Goal: Information Seeking & Learning: Learn about a topic

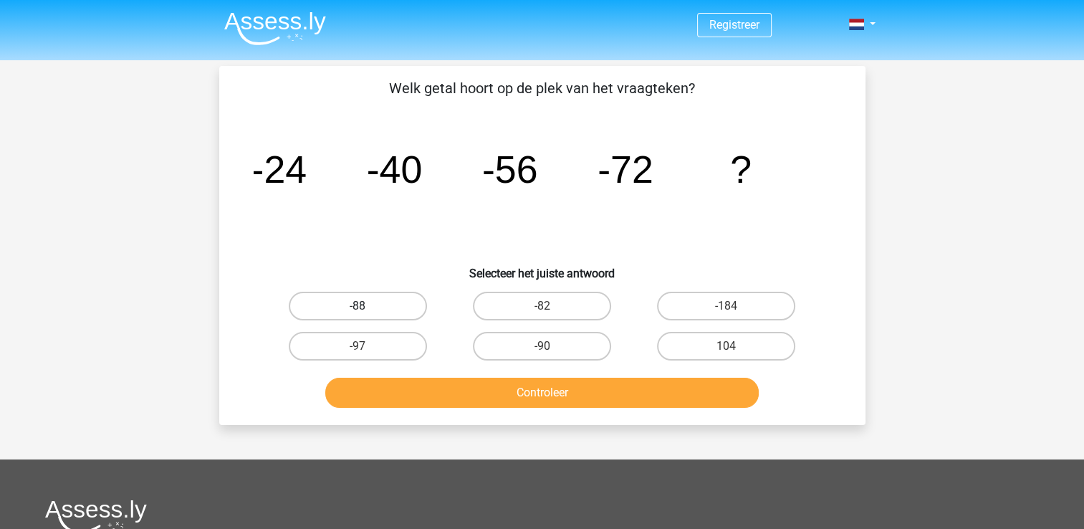
click at [367, 302] on label "-88" at bounding box center [358, 306] width 138 height 29
click at [367, 306] on input "-88" at bounding box center [362, 310] width 9 height 9
radio input "true"
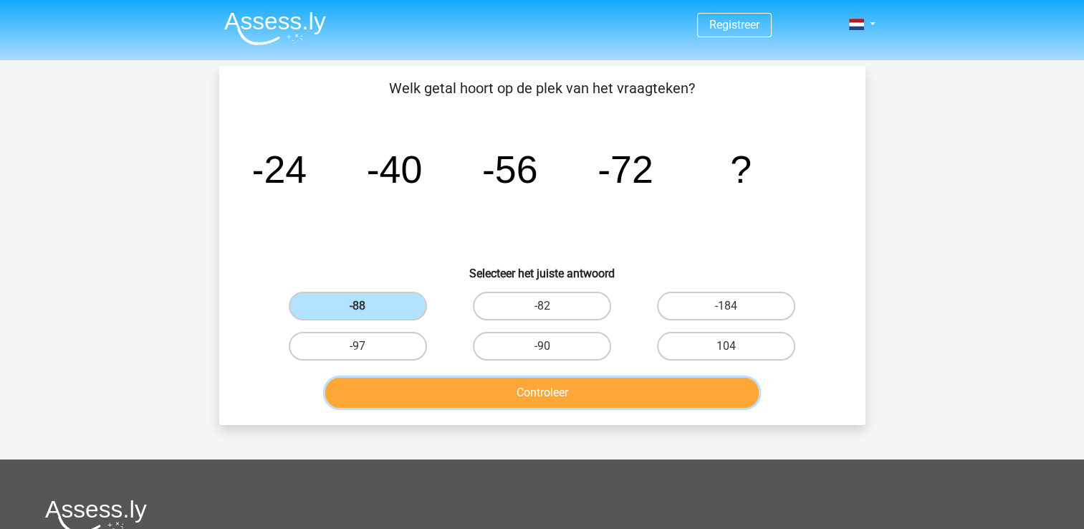
click at [524, 399] on button "Controleer" at bounding box center [542, 393] width 434 height 30
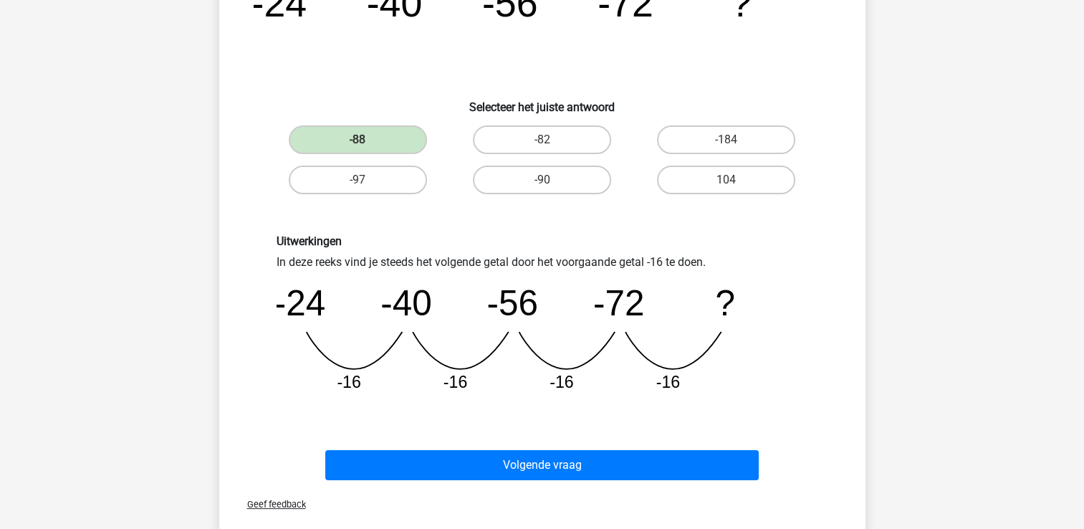
scroll to position [215, 0]
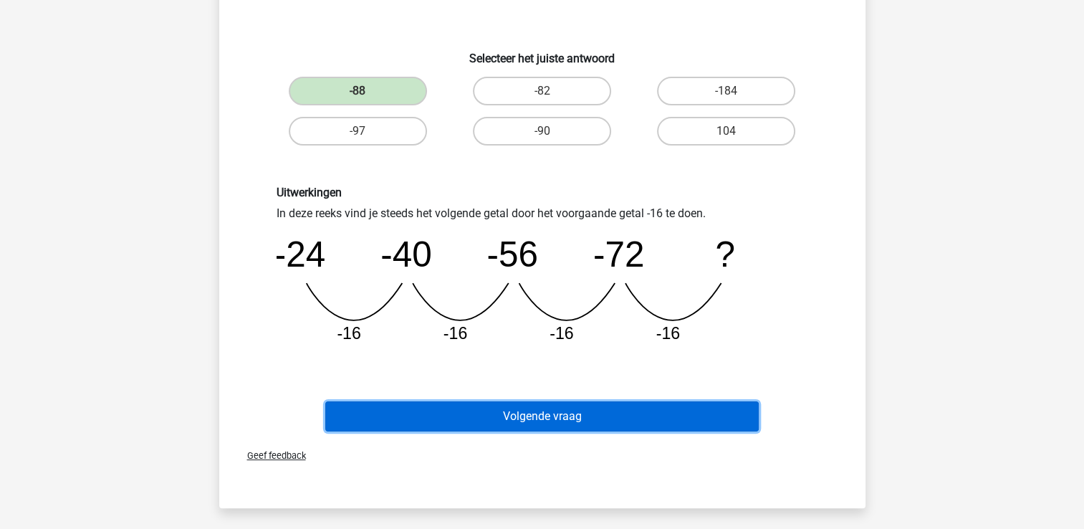
click at [497, 419] on button "Volgende vraag" at bounding box center [542, 416] width 434 height 30
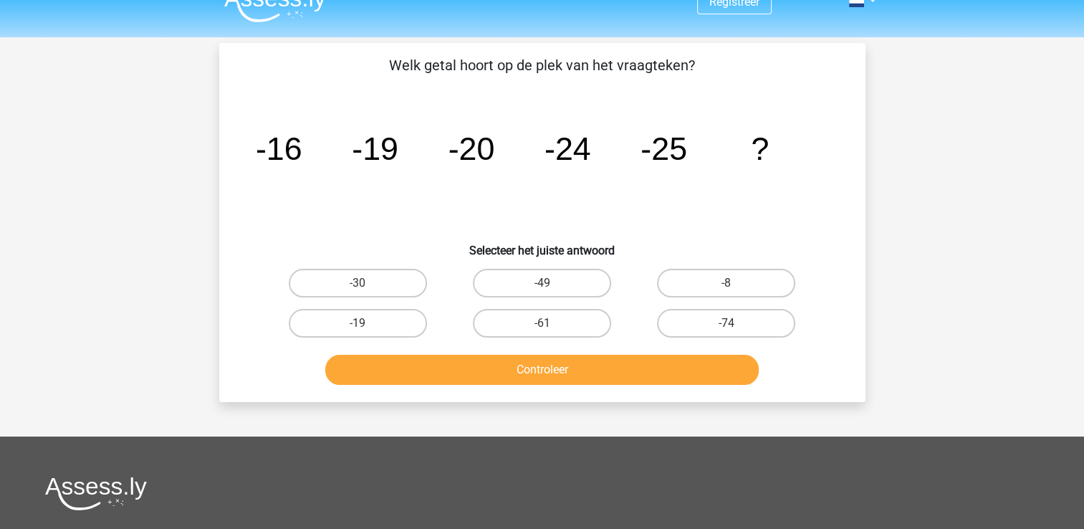
scroll to position [0, 0]
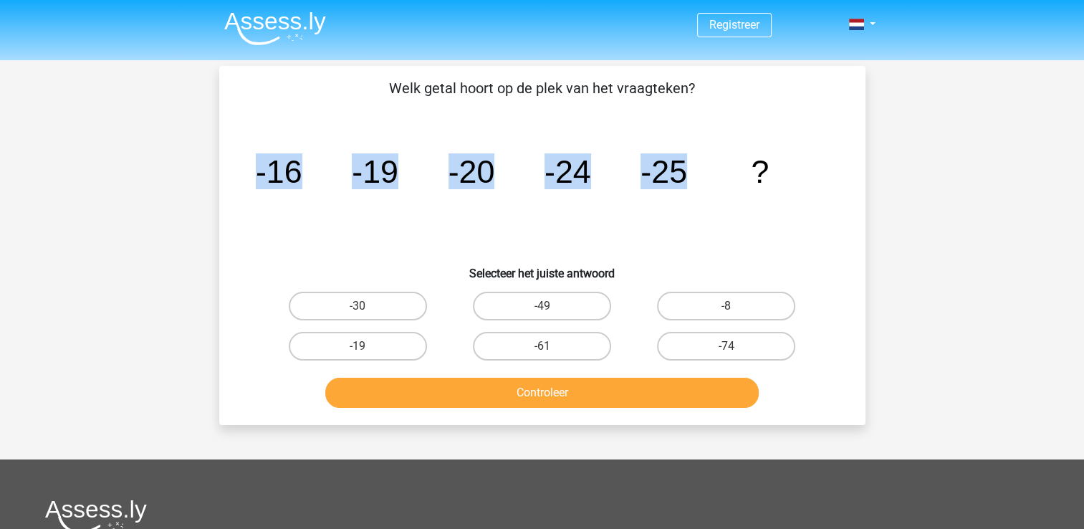
drag, startPoint x: 626, startPoint y: 166, endPoint x: 218, endPoint y: 159, distance: 407.9
click at [218, 159] on div "Vraag 2 van de 10 Categorie: cijferreeksen set 1 Welk getal hoort op de plek va…" at bounding box center [542, 245] width 669 height 359
copy g "-16 -19 -20 -24 -25"
click at [404, 310] on label "-30" at bounding box center [358, 306] width 138 height 29
click at [367, 310] on input "-30" at bounding box center [362, 310] width 9 height 9
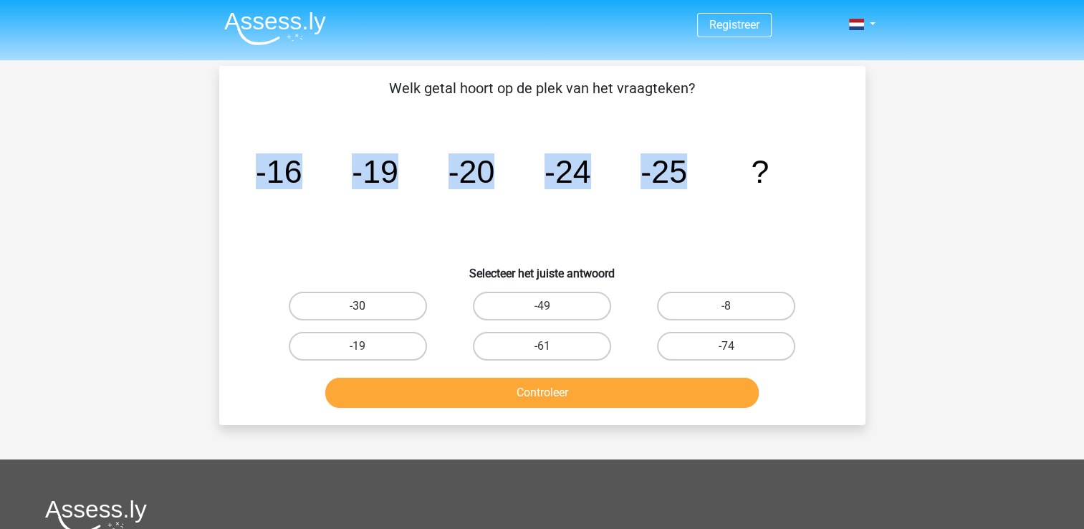
radio input "true"
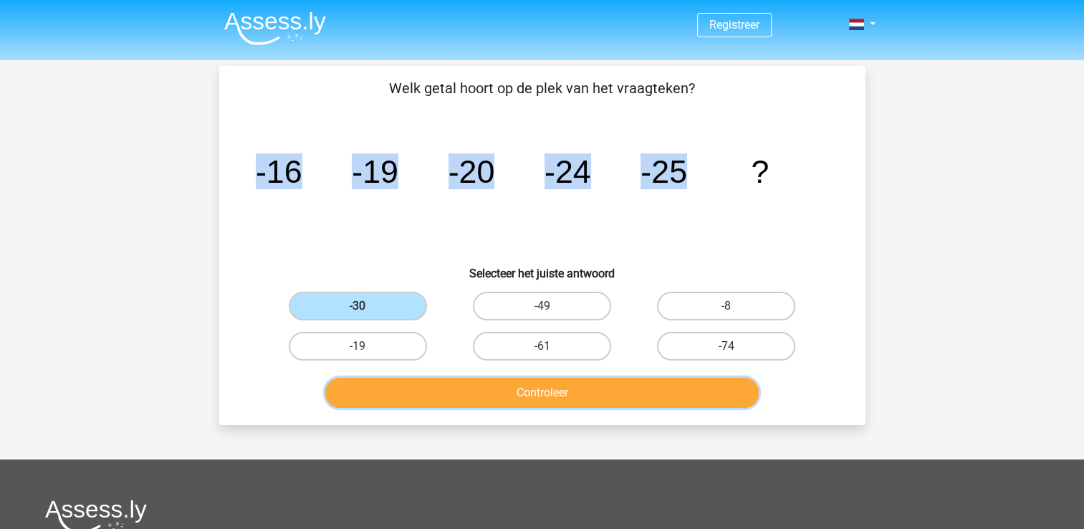
click at [447, 396] on button "Controleer" at bounding box center [542, 393] width 434 height 30
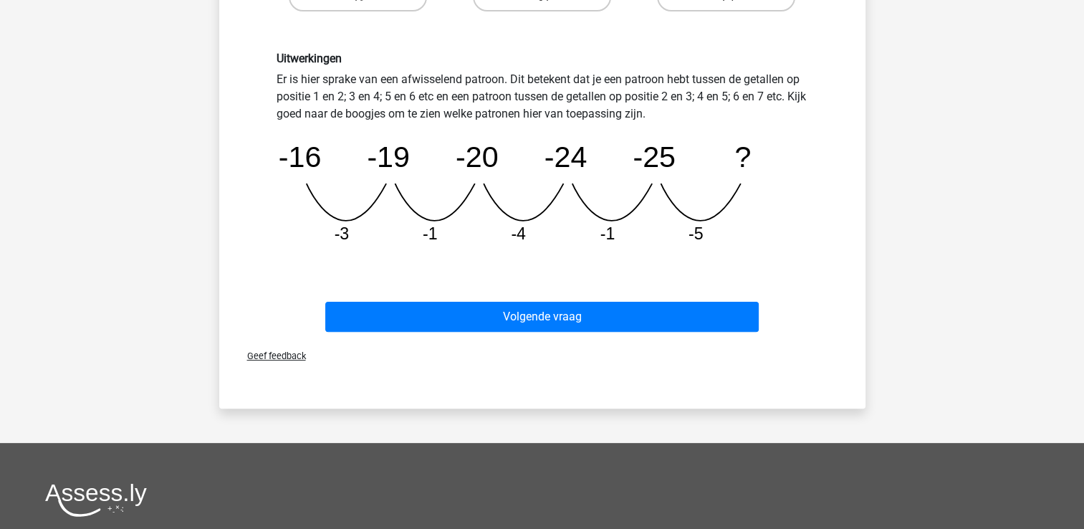
scroll to position [358, 0]
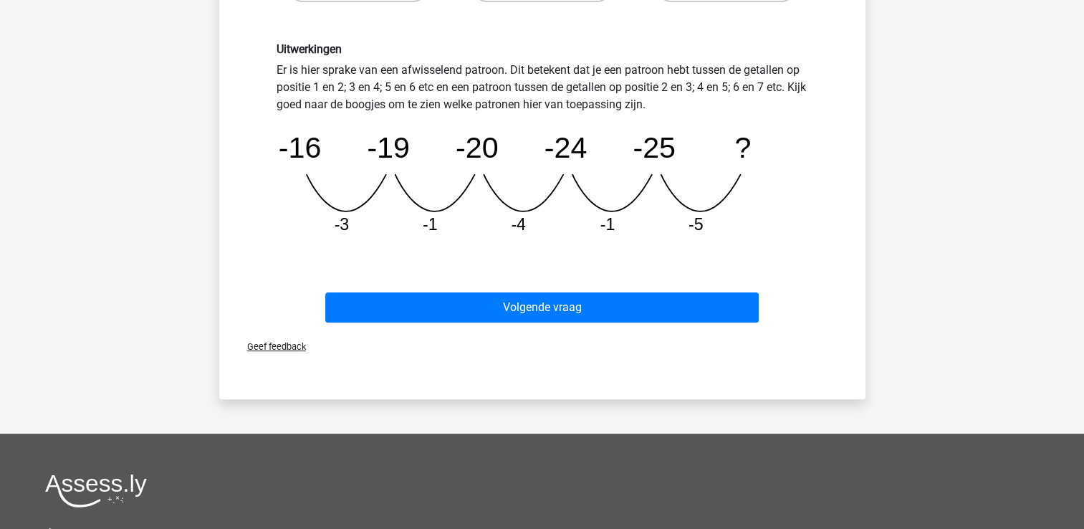
click at [522, 320] on div "Volgende vraag" at bounding box center [542, 310] width 553 height 36
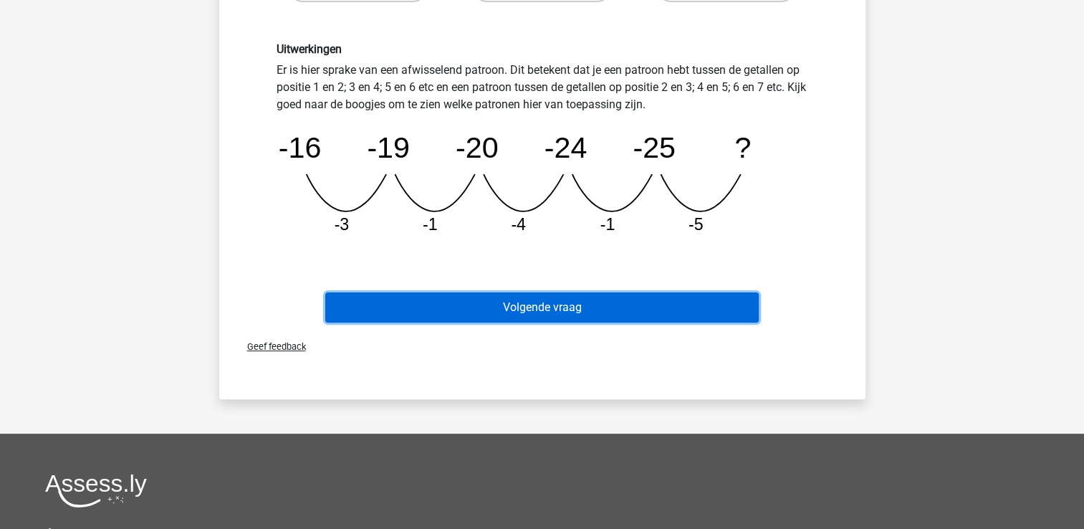
click at [518, 313] on button "Volgende vraag" at bounding box center [542, 307] width 434 height 30
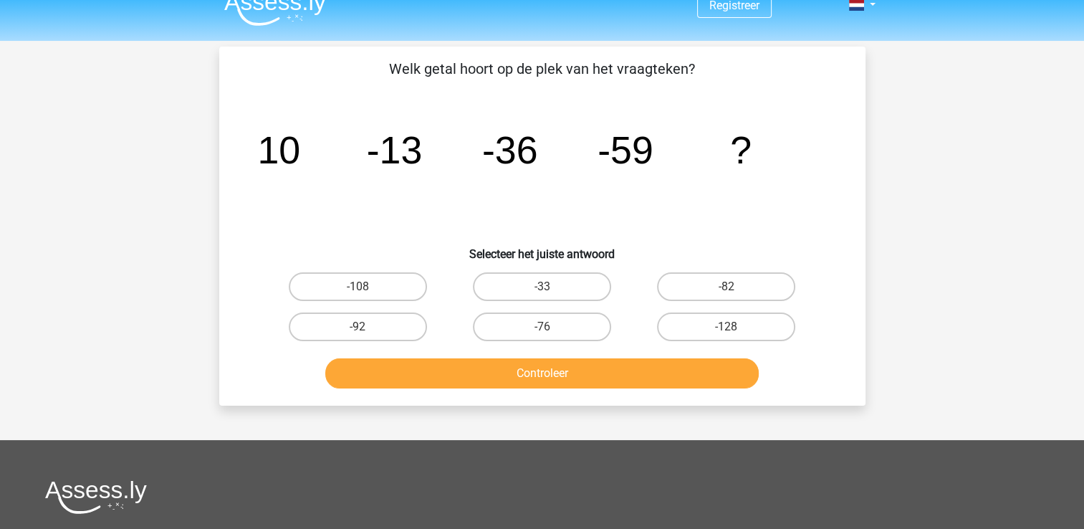
scroll to position [0, 0]
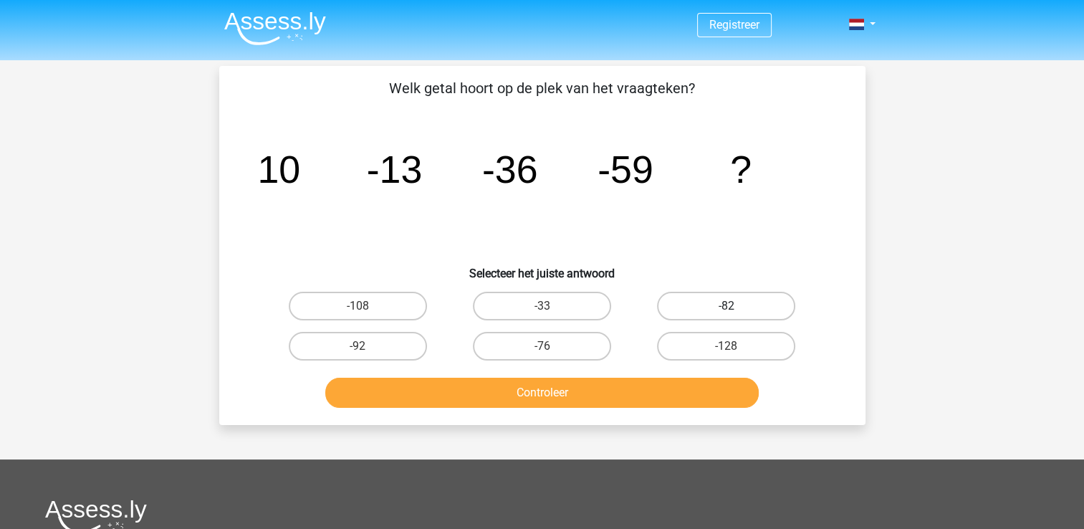
click at [734, 293] on label "-82" at bounding box center [726, 306] width 138 height 29
click at [734, 306] on input "-82" at bounding box center [731, 310] width 9 height 9
radio input "true"
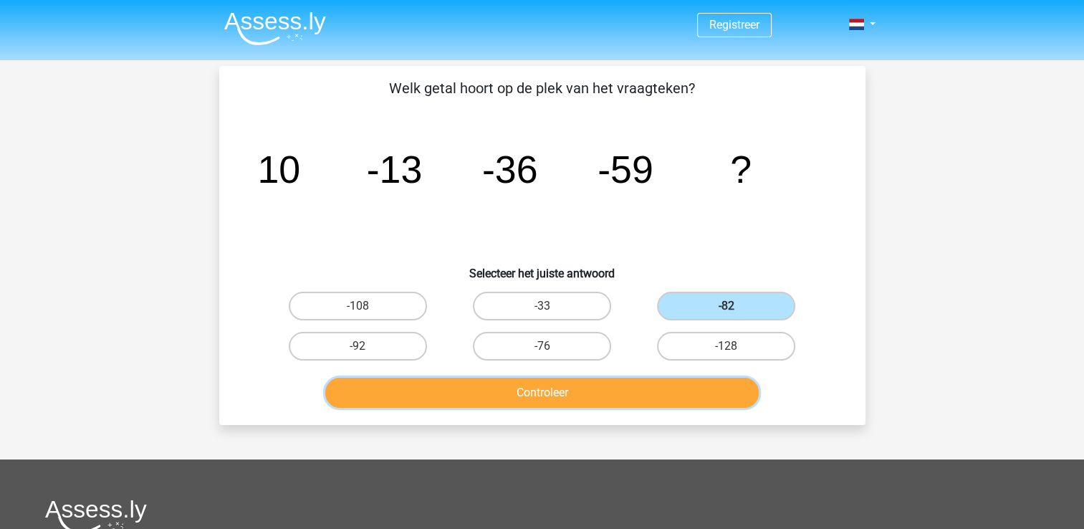
click at [568, 388] on button "Controleer" at bounding box center [542, 393] width 434 height 30
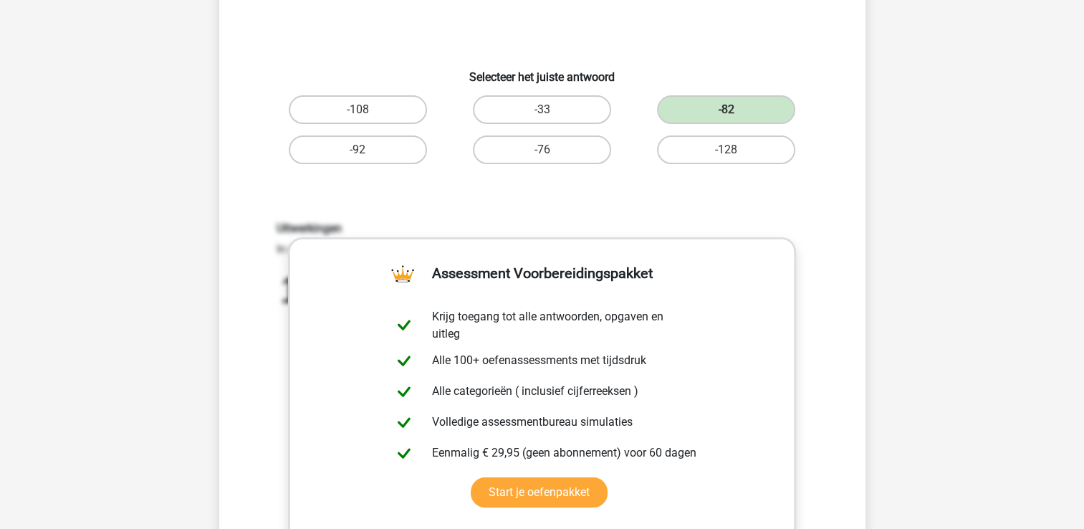
scroll to position [287, 0]
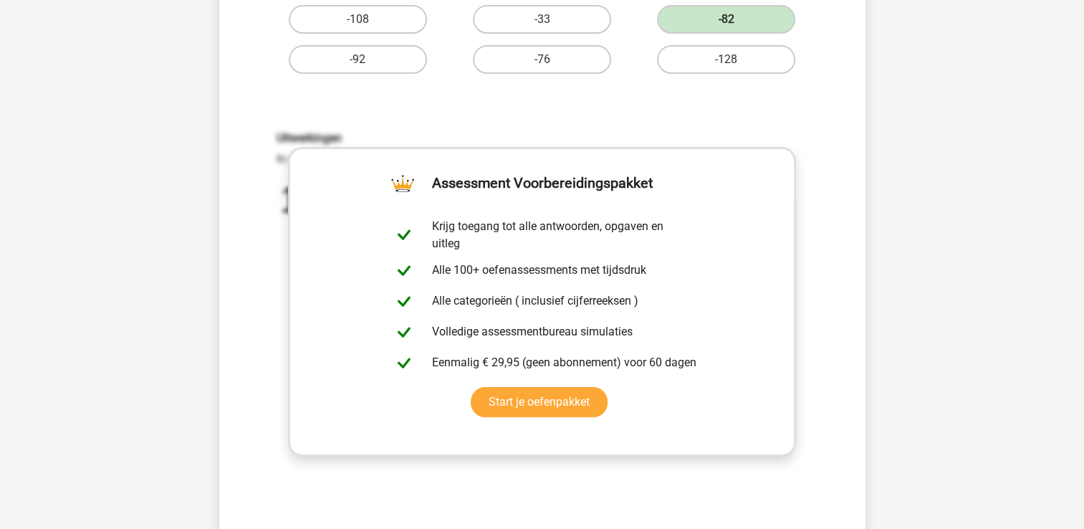
click at [863, 251] on div "Welk getal hoort op de plek van het vraagteken? image/svg+xml 10 -13 -36 -59 ? …" at bounding box center [542, 219] width 647 height 880
click at [783, 134] on h6 "Uitwerkingen" at bounding box center [543, 138] width 532 height 14
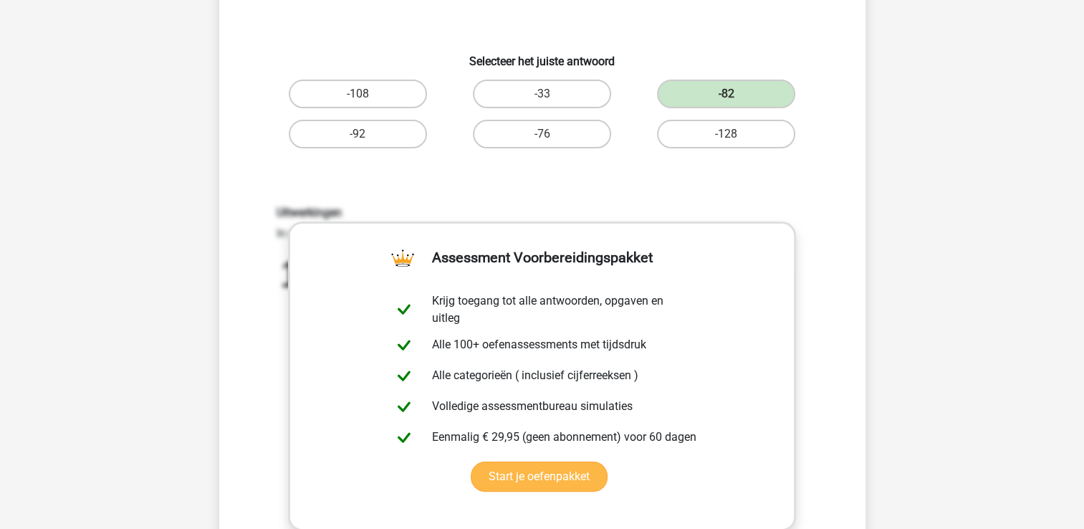
scroll to position [215, 0]
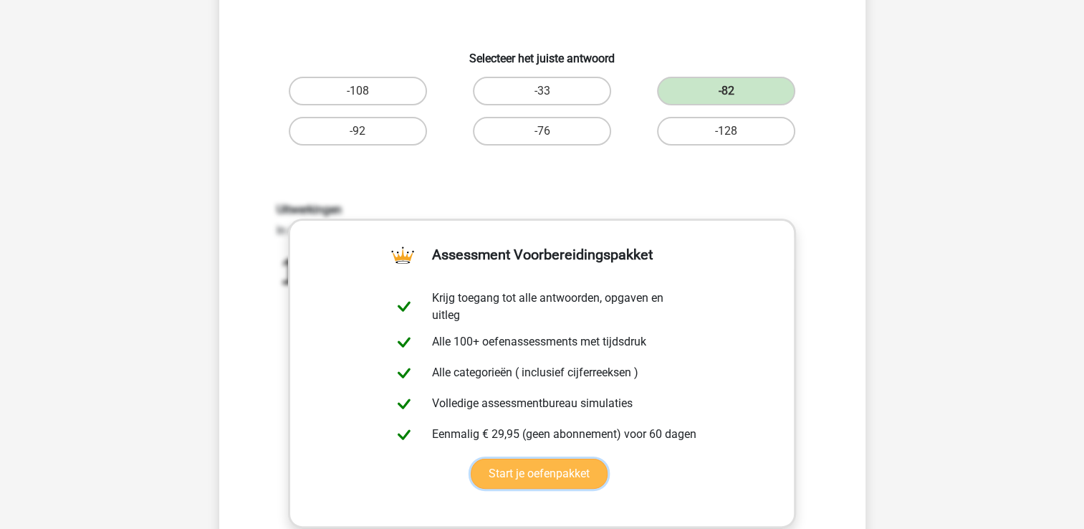
click at [580, 466] on link "Start je oefenpakket" at bounding box center [539, 474] width 137 height 30
